Goal: Transaction & Acquisition: Purchase product/service

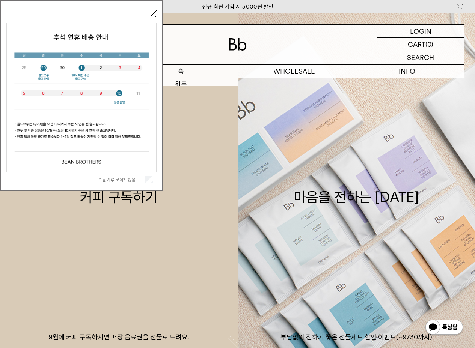
click at [180, 75] on p "숍" at bounding box center [180, 71] width 113 height 13
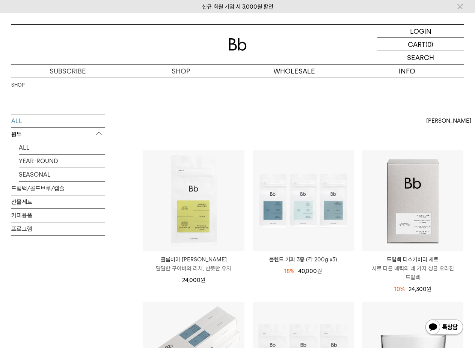
scroll to position [138, 0]
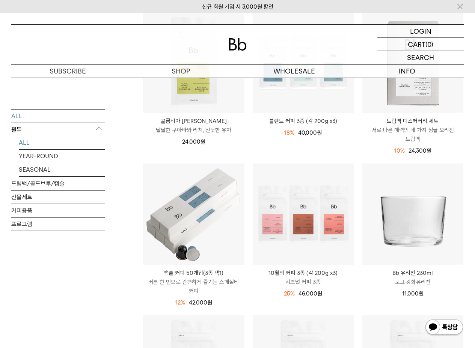
click at [78, 141] on link "ALL" at bounding box center [62, 142] width 86 height 13
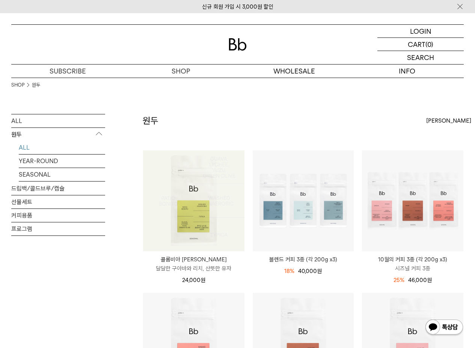
click at [188, 168] on img at bounding box center [193, 200] width 101 height 101
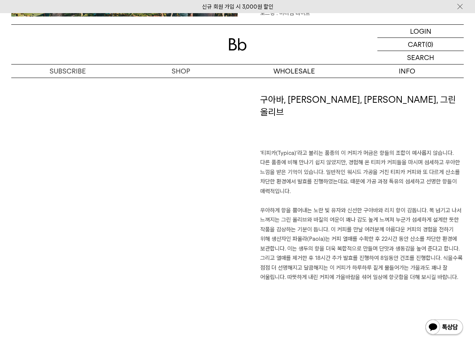
scroll to position [436, 0]
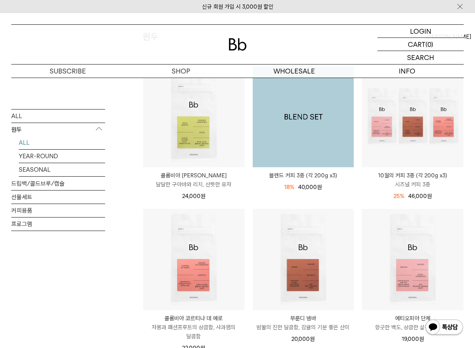
scroll to position [239, 0]
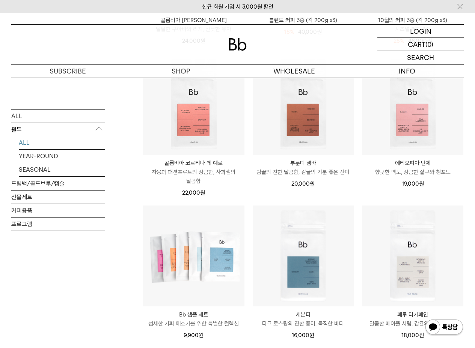
click at [420, 167] on p "에티오피아 단체" at bounding box center [412, 163] width 101 height 9
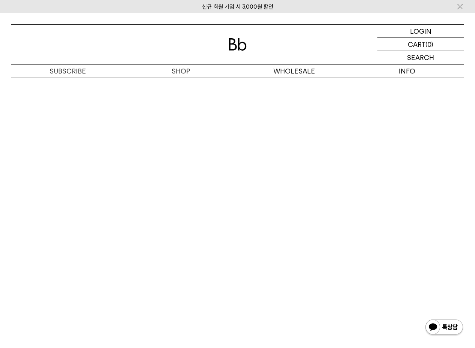
scroll to position [1341, 0]
